Goal: Information Seeking & Learning: Learn about a topic

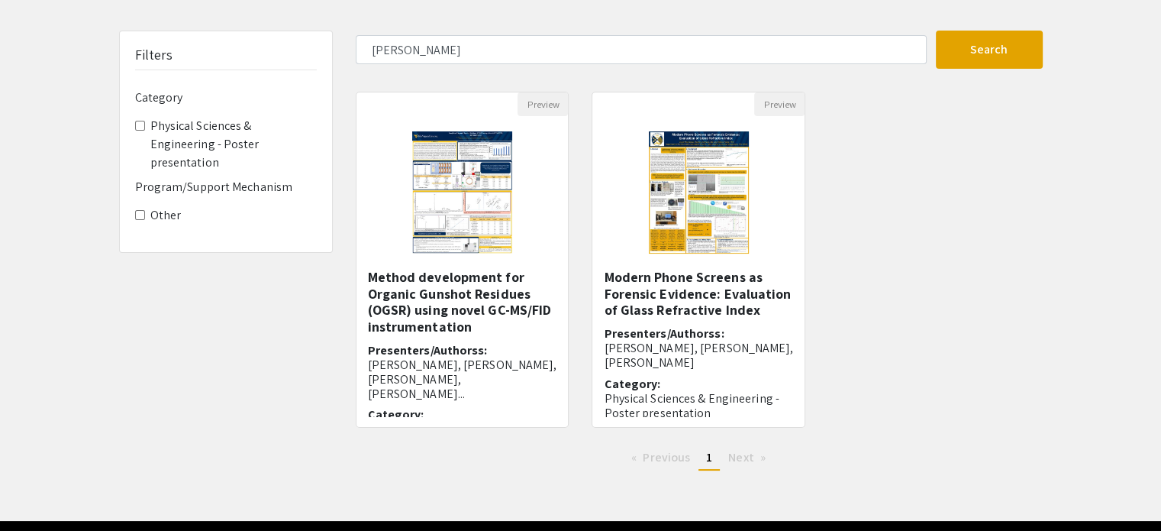
scroll to position [86, 0]
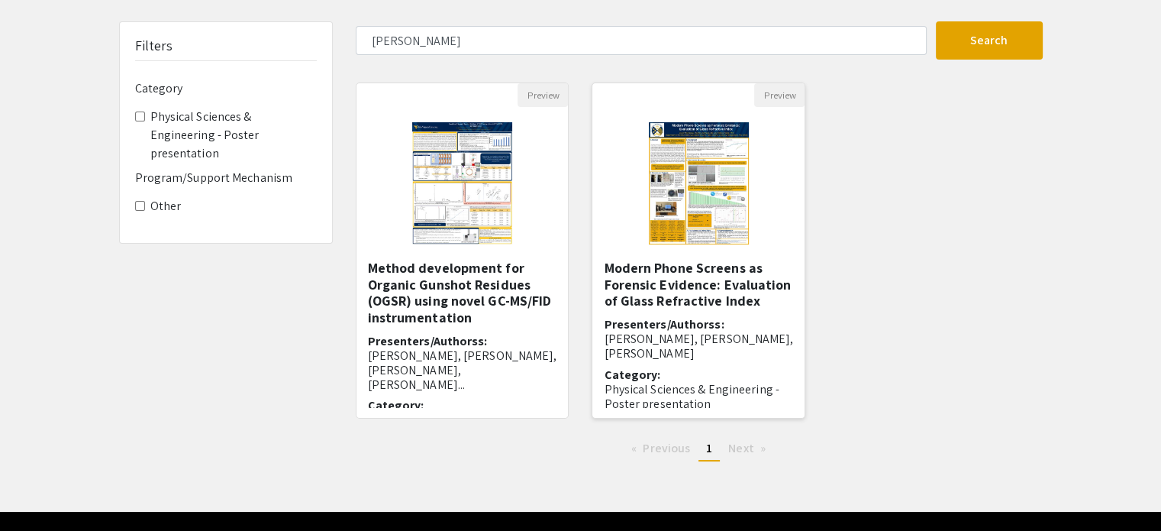
click at [729, 237] on img at bounding box center [699, 183] width 131 height 153
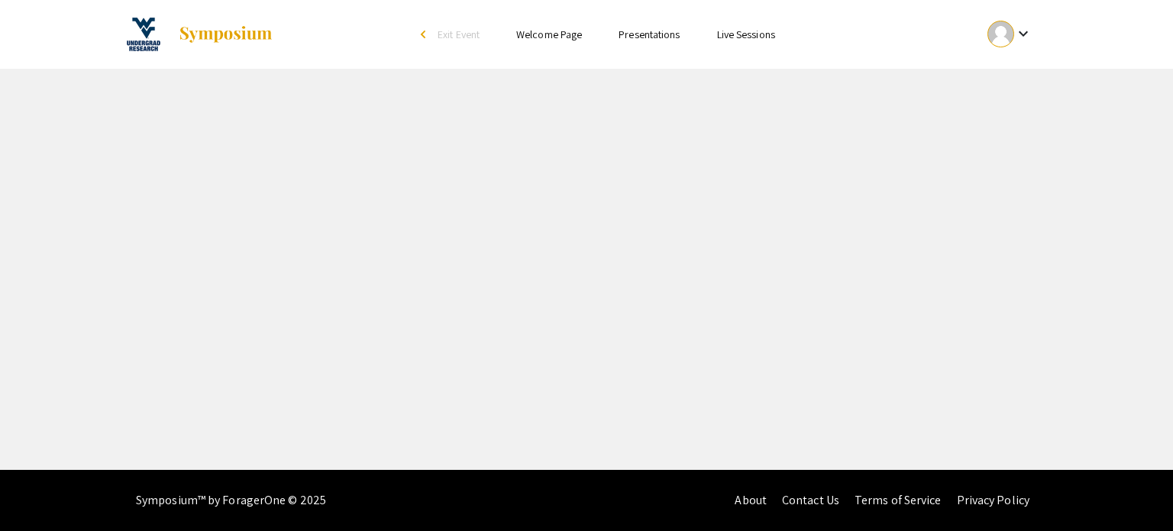
select select "custom"
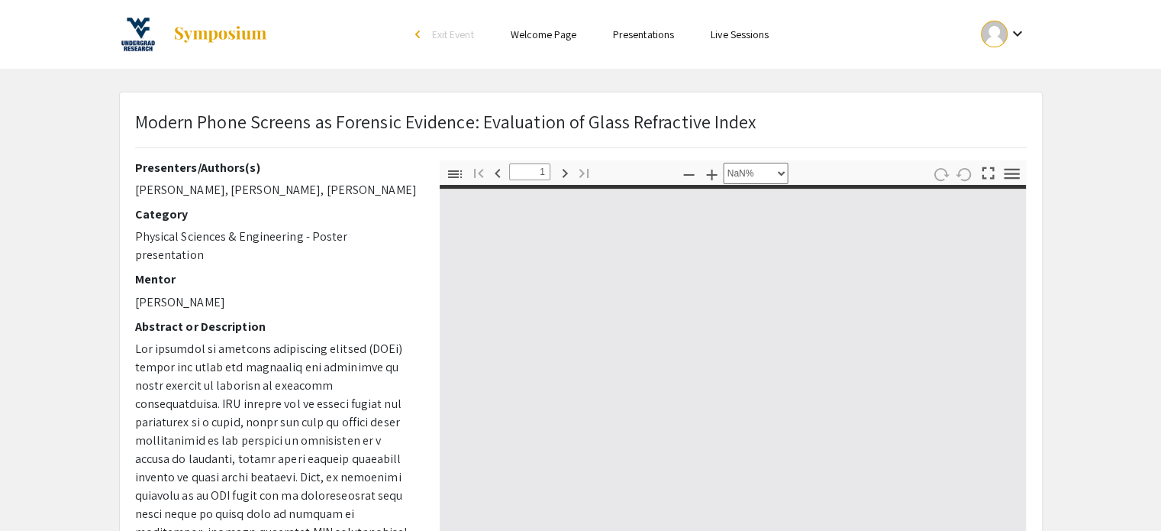
type input "0"
select select "custom"
type input "1"
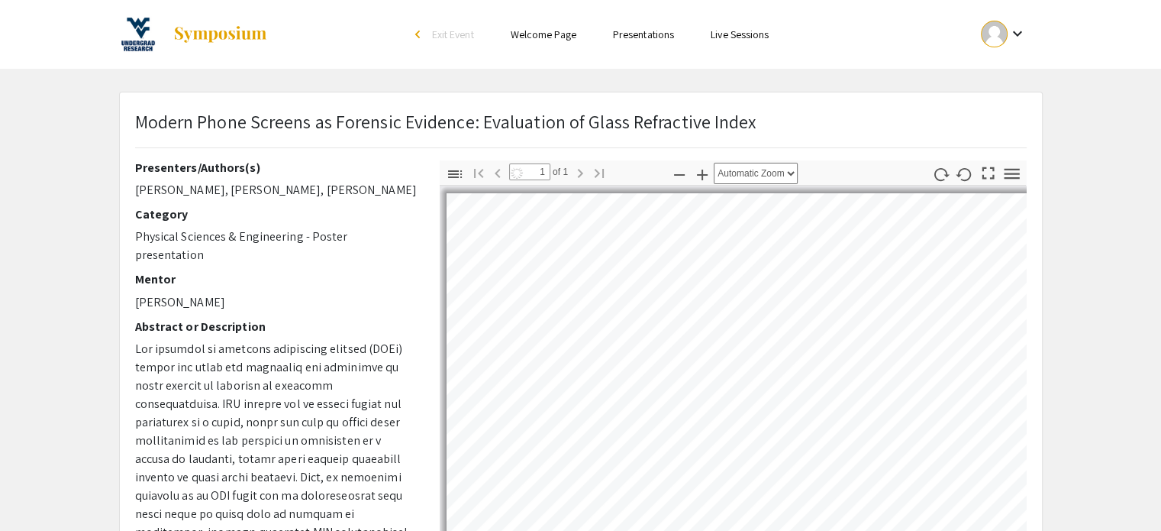
select select "auto"
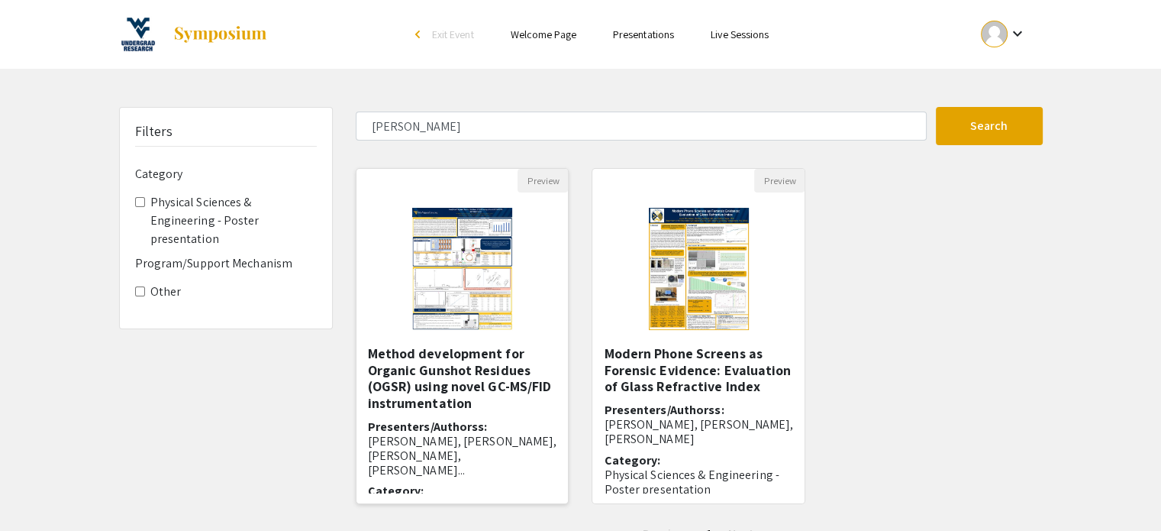
click at [449, 320] on img at bounding box center [462, 268] width 131 height 153
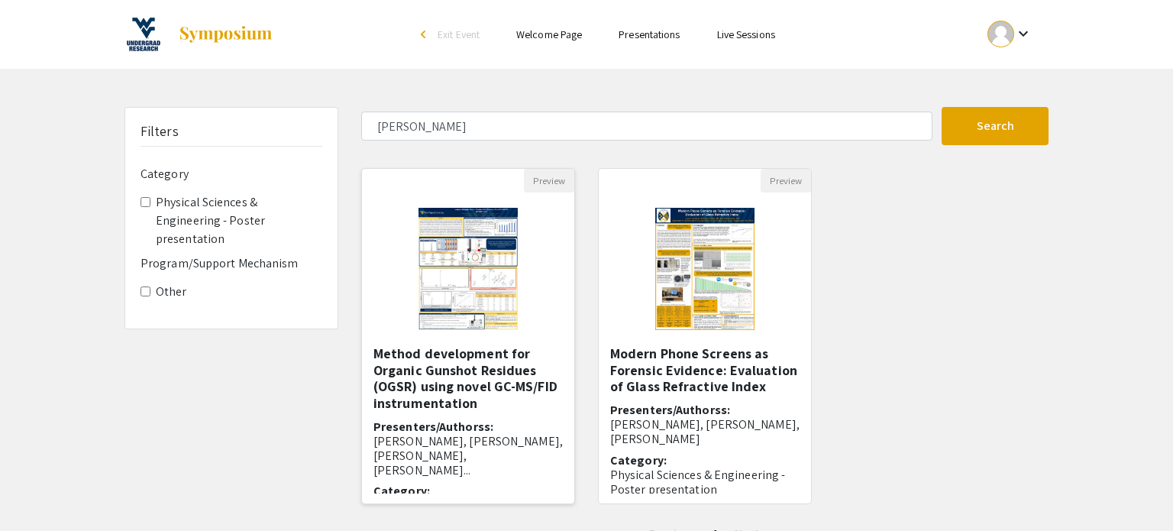
select select "custom"
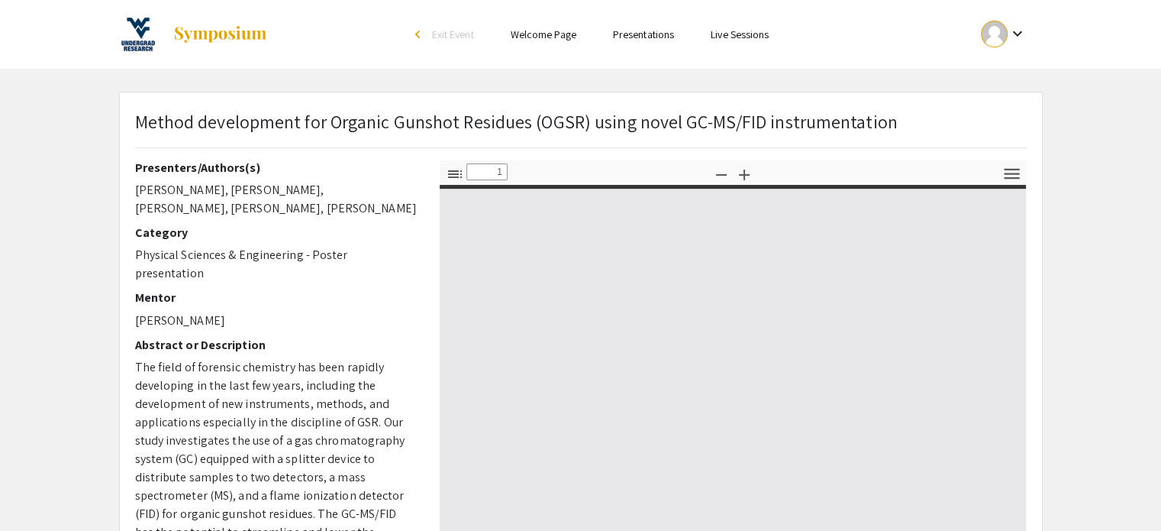
type input "0"
select select "custom"
type input "1"
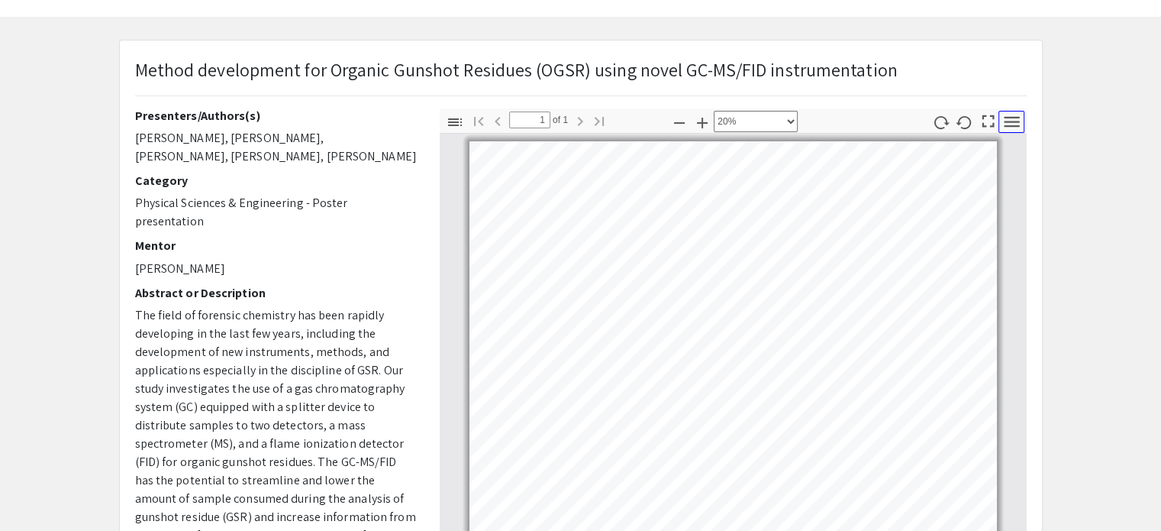
click at [1010, 131] on button "Tools" at bounding box center [1012, 122] width 26 height 22
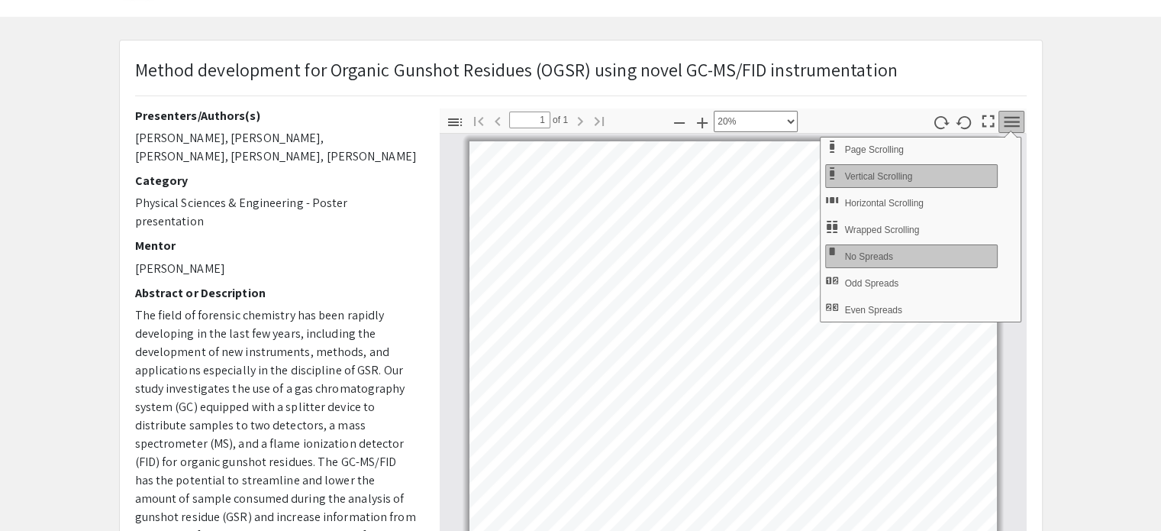
click at [1008, 121] on icon "button" at bounding box center [1012, 121] width 21 height 21
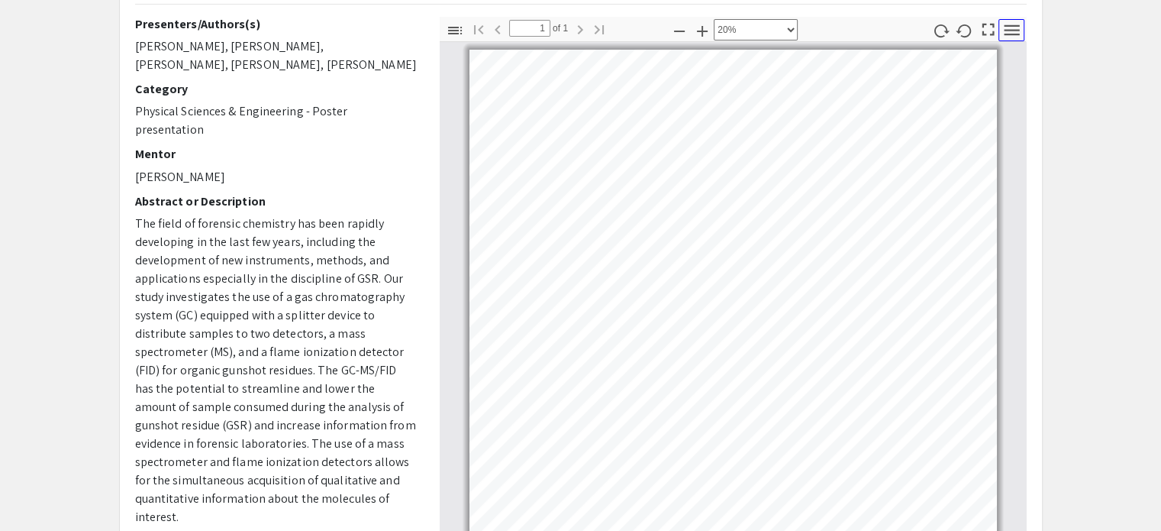
scroll to position [148, 0]
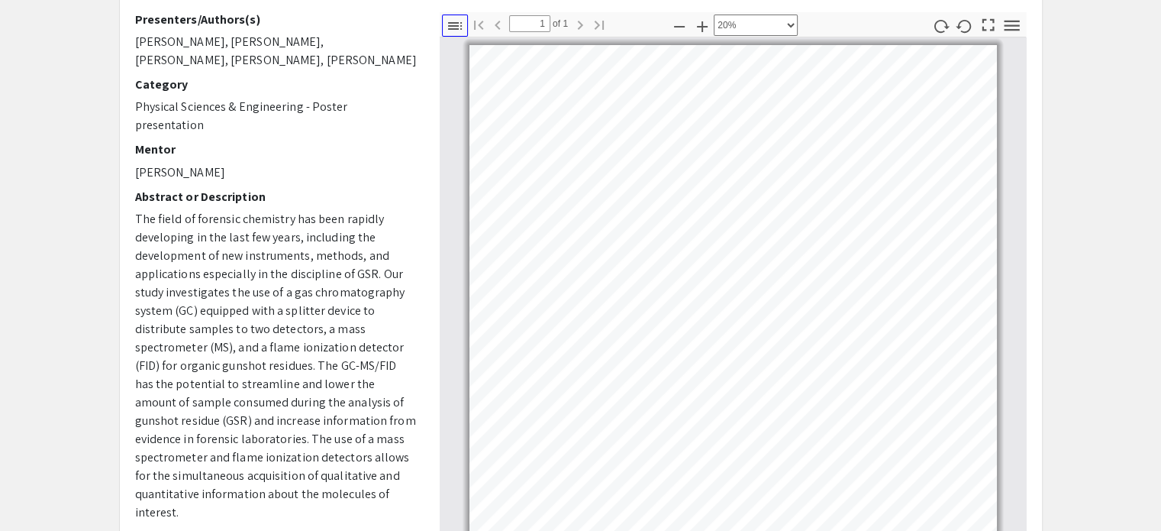
click at [458, 25] on icon "button" at bounding box center [455, 26] width 18 height 18
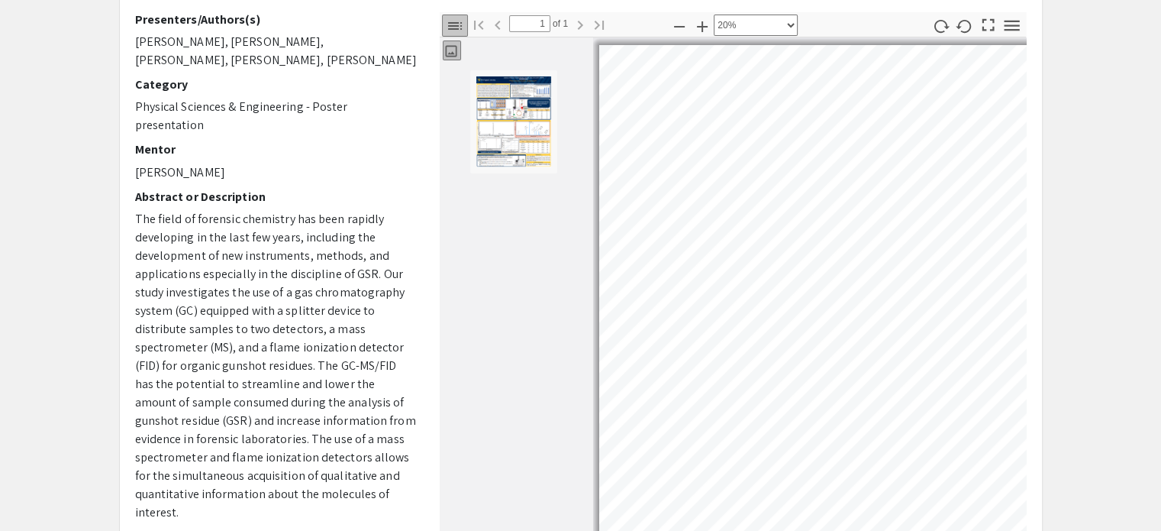
click at [458, 25] on icon "button" at bounding box center [455, 26] width 18 height 18
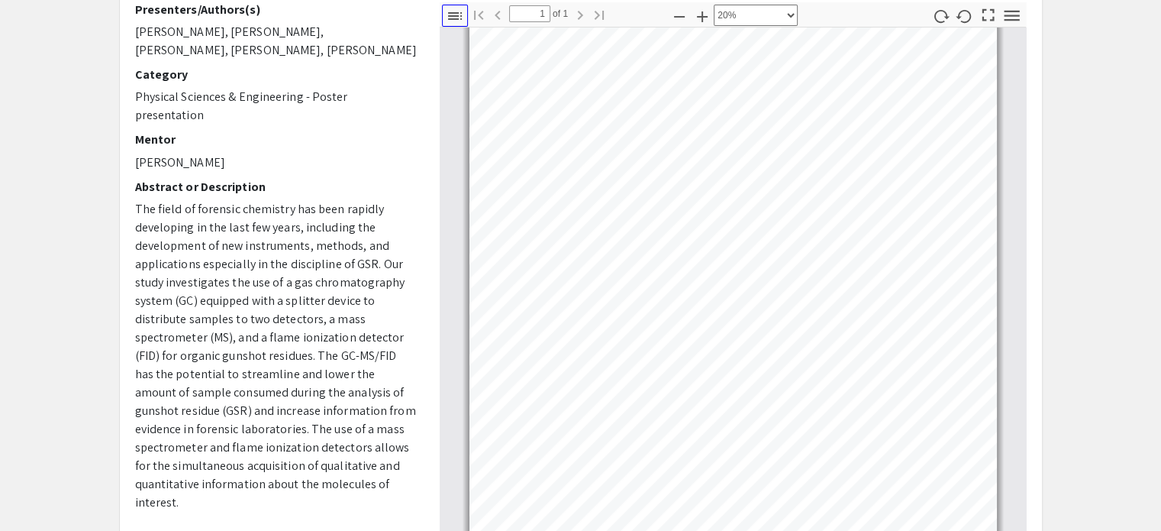
scroll to position [0, 0]
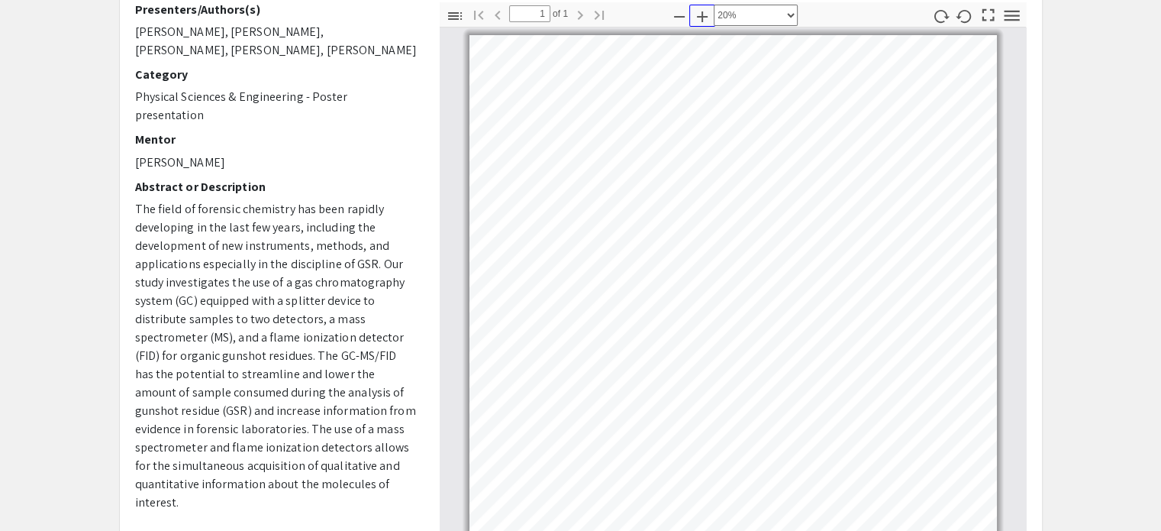
click at [706, 13] on icon "button" at bounding box center [702, 17] width 18 height 18
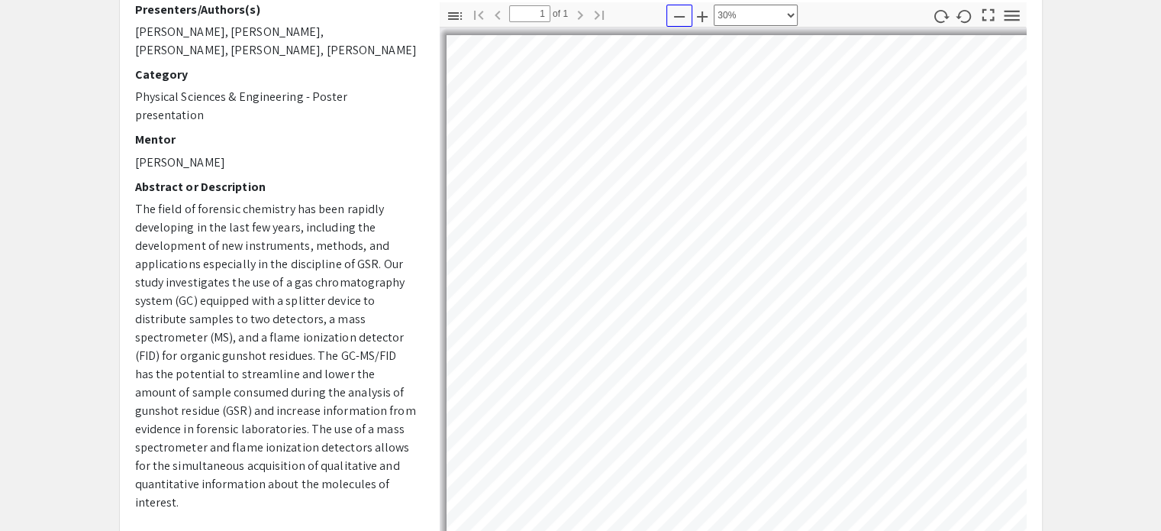
click at [677, 18] on icon "button" at bounding box center [679, 17] width 18 height 18
select select "custom"
